Goal: Navigation & Orientation: Find specific page/section

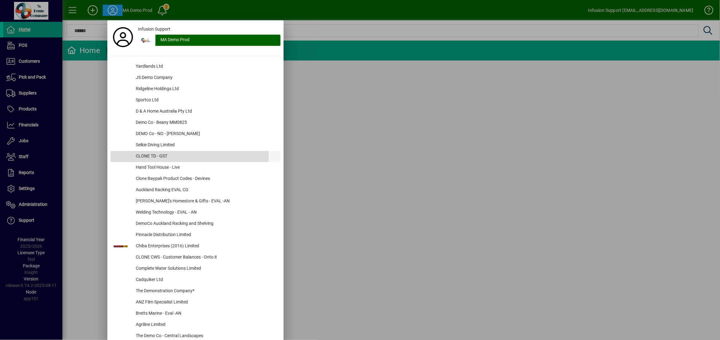
click at [151, 156] on div "CLONE TD - GST" at bounding box center [206, 156] width 150 height 11
